Goal: Navigation & Orientation: Find specific page/section

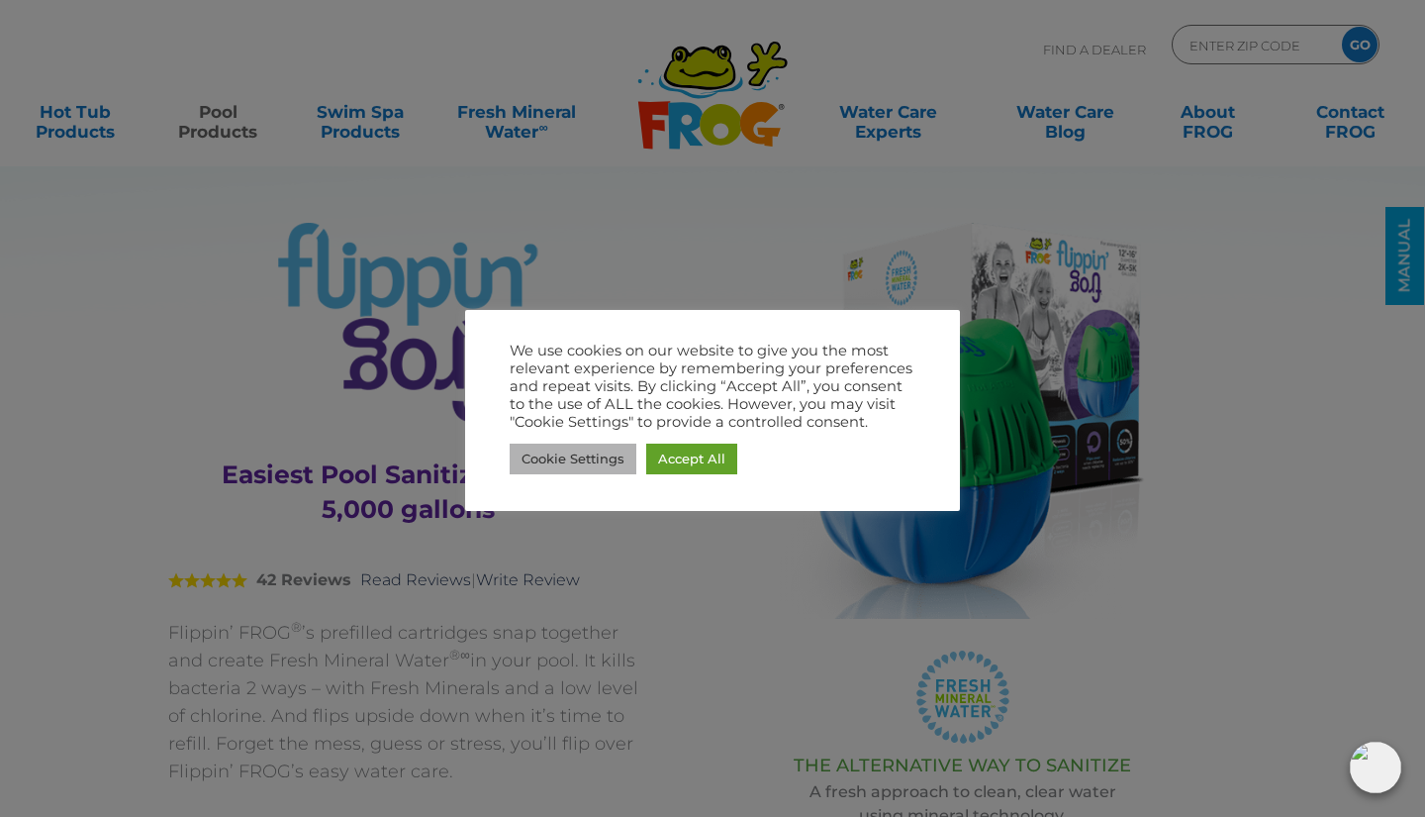
click at [549, 449] on link "Cookie Settings" at bounding box center [573, 458] width 127 height 31
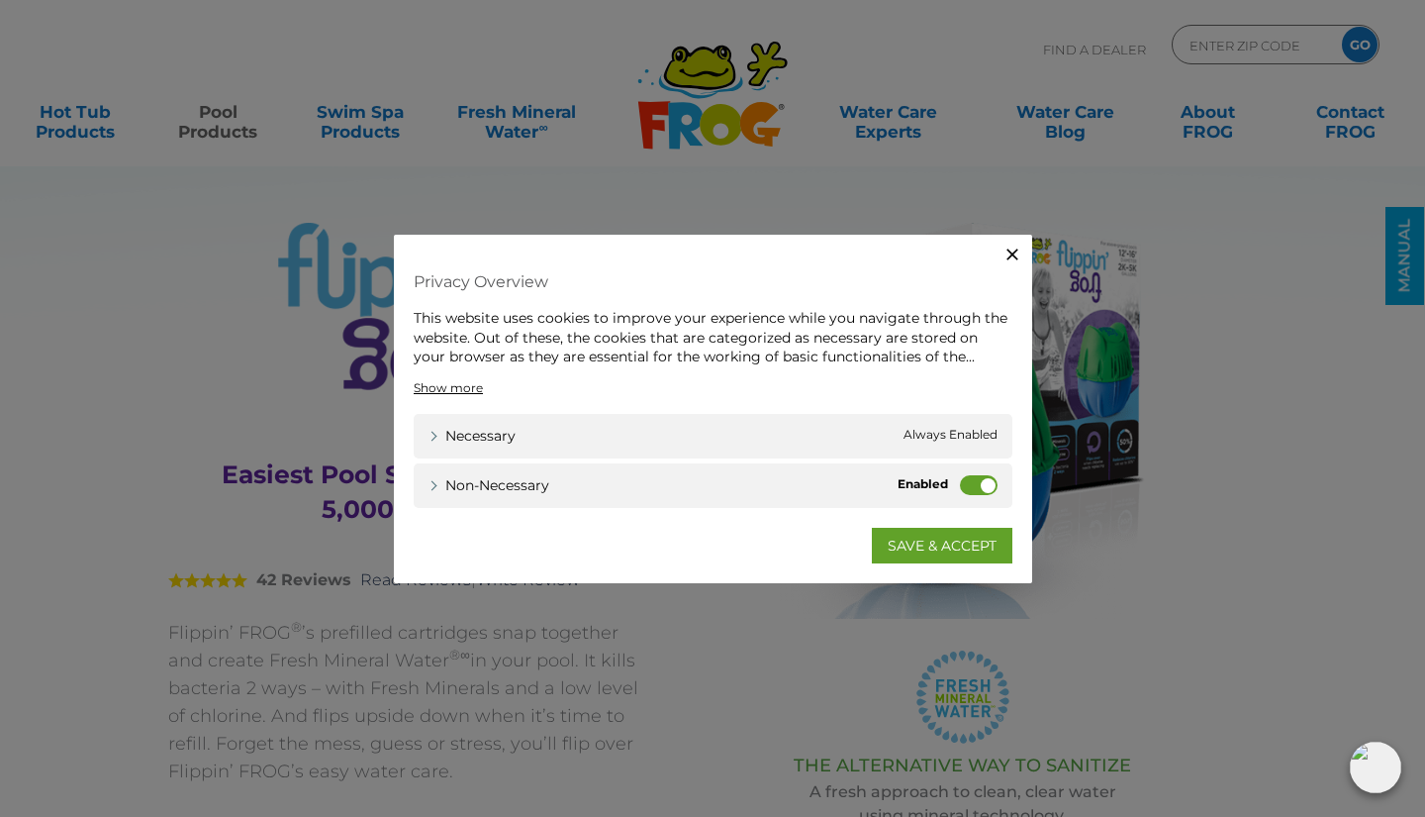
click at [607, 434] on div "Necessary Necessary Always Enabled" at bounding box center [713, 435] width 599 height 45
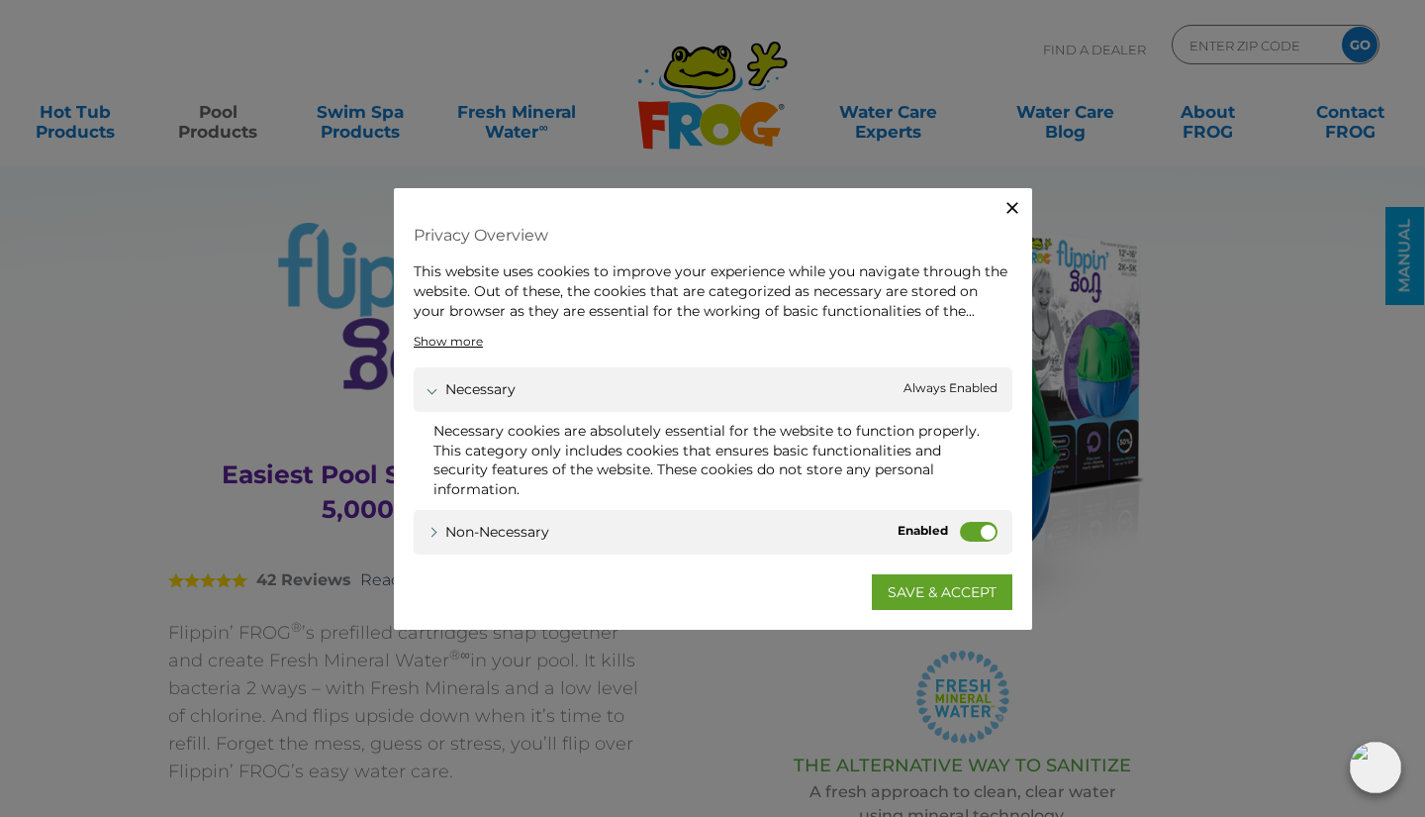
click at [966, 535] on label "Non-necessary" at bounding box center [979, 531] width 38 height 20
click at [0, 0] on input "Non-necessary" at bounding box center [0, 0] width 0 height 0
click at [945, 595] on link "SAVE & ACCEPT" at bounding box center [942, 591] width 141 height 36
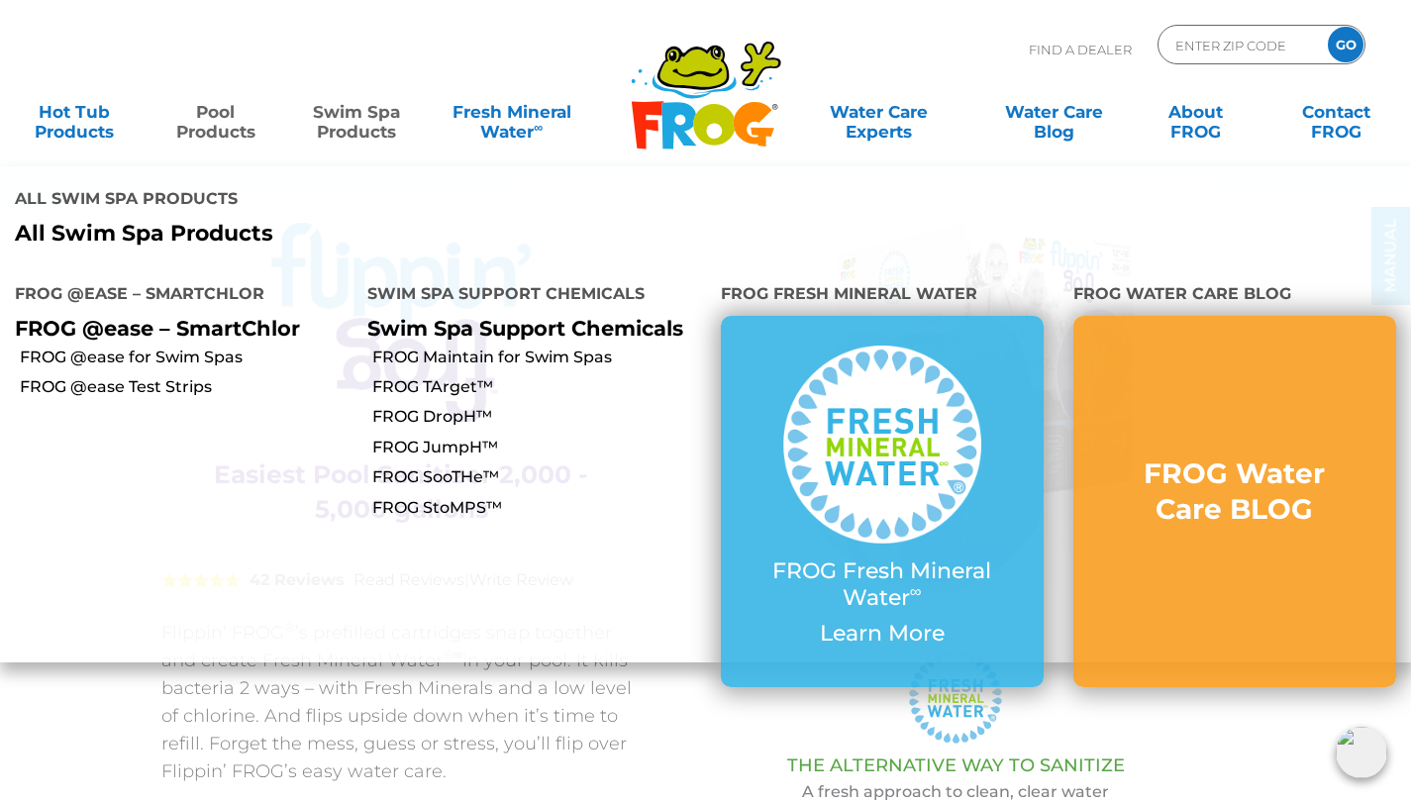
click at [360, 128] on link "Swim Spa Products" at bounding box center [357, 112] width 110 height 40
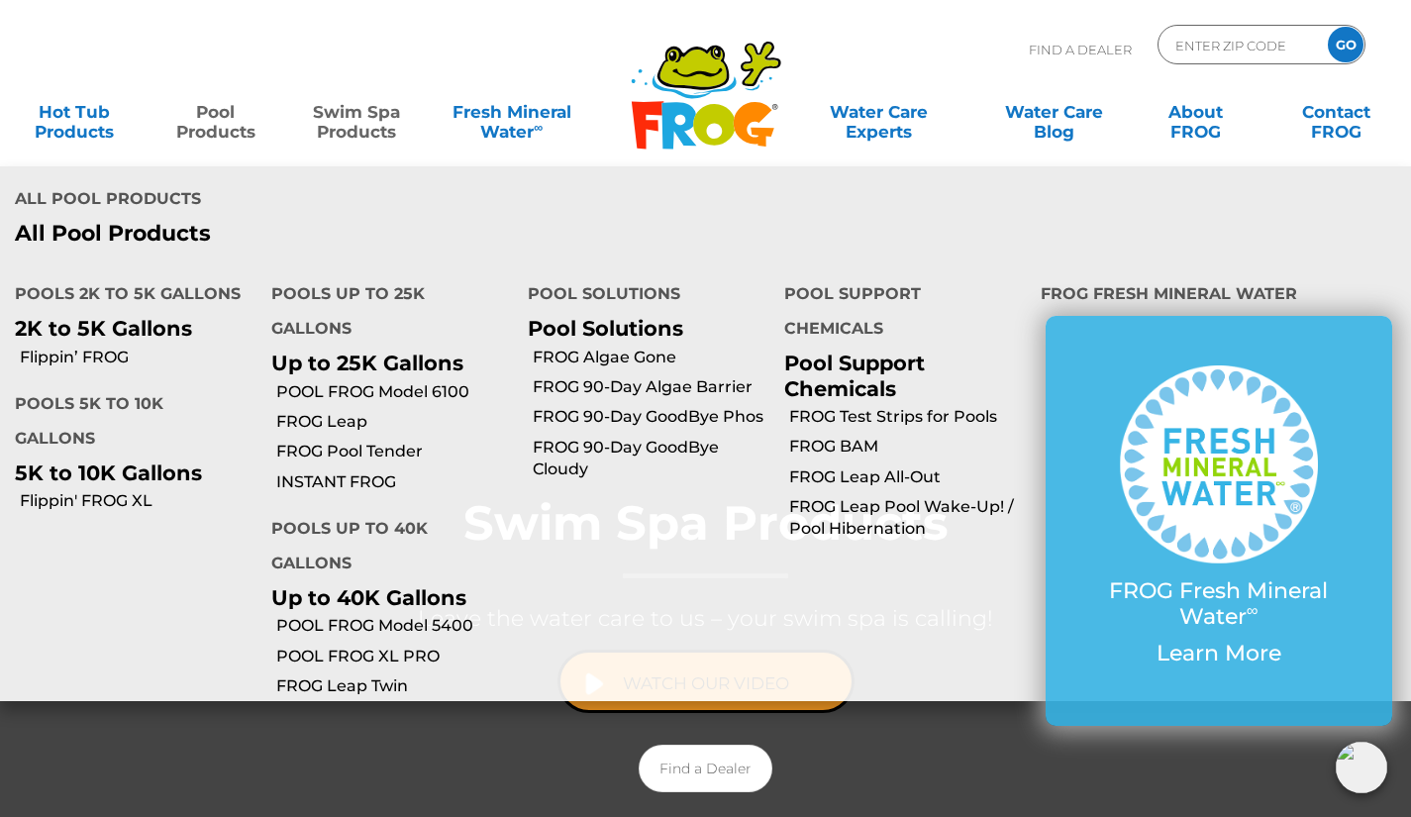
click at [227, 122] on link "Pool Products" at bounding box center [215, 112] width 110 height 40
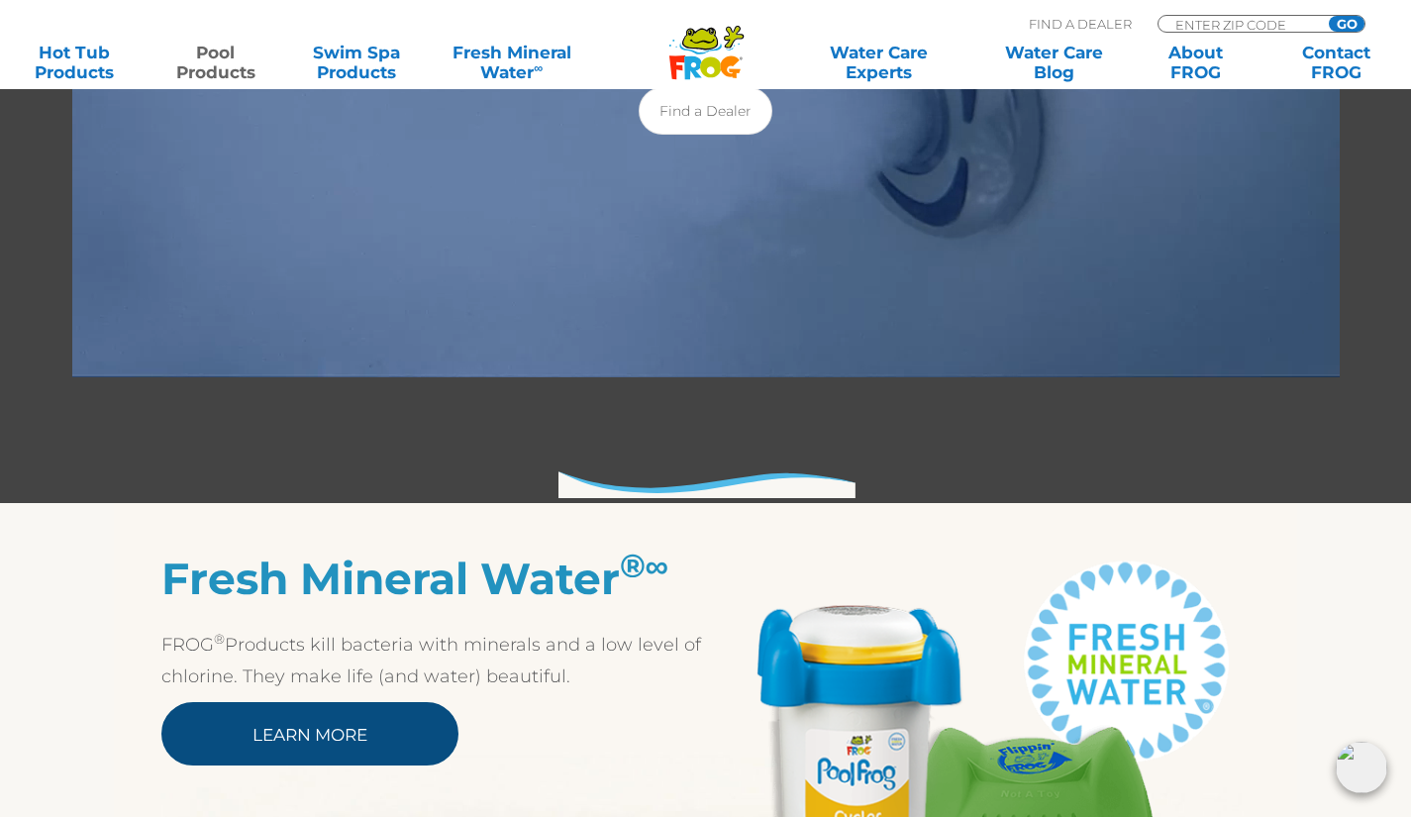
scroll to position [540, 0]
